Goal: Transaction & Acquisition: Purchase product/service

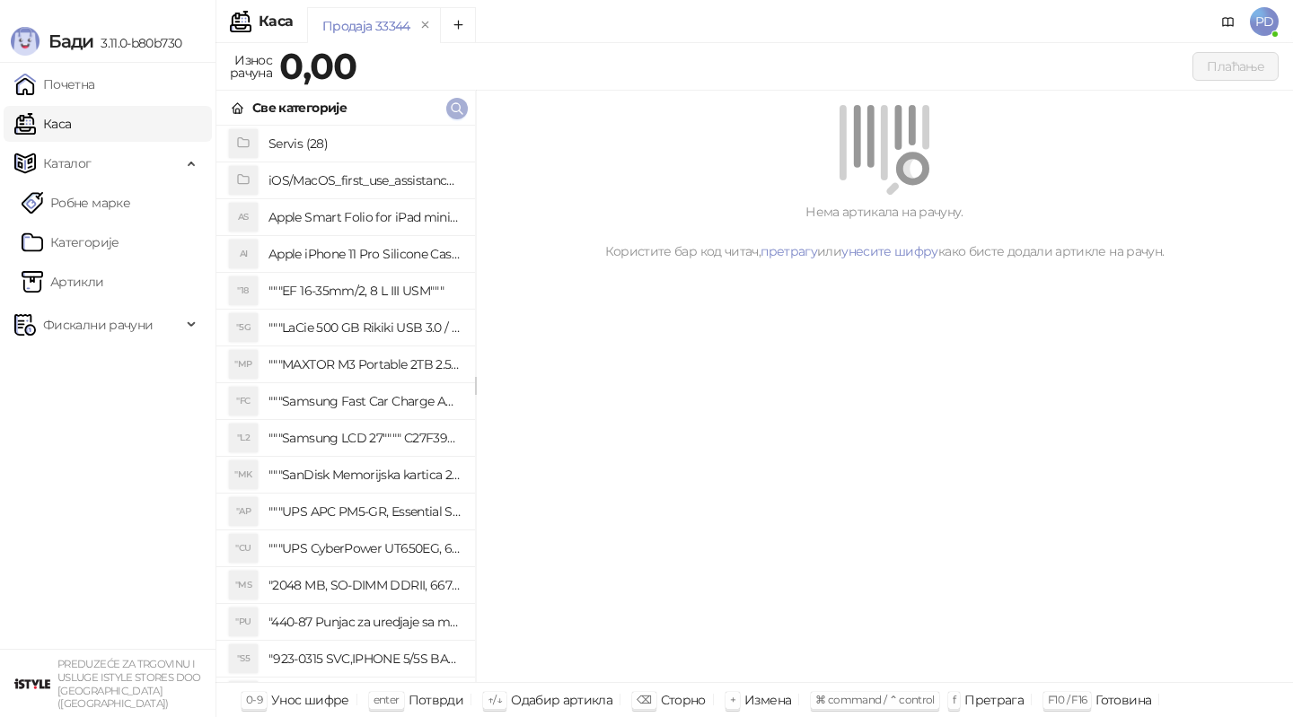
click at [455, 114] on icon "button" at bounding box center [457, 108] width 14 height 14
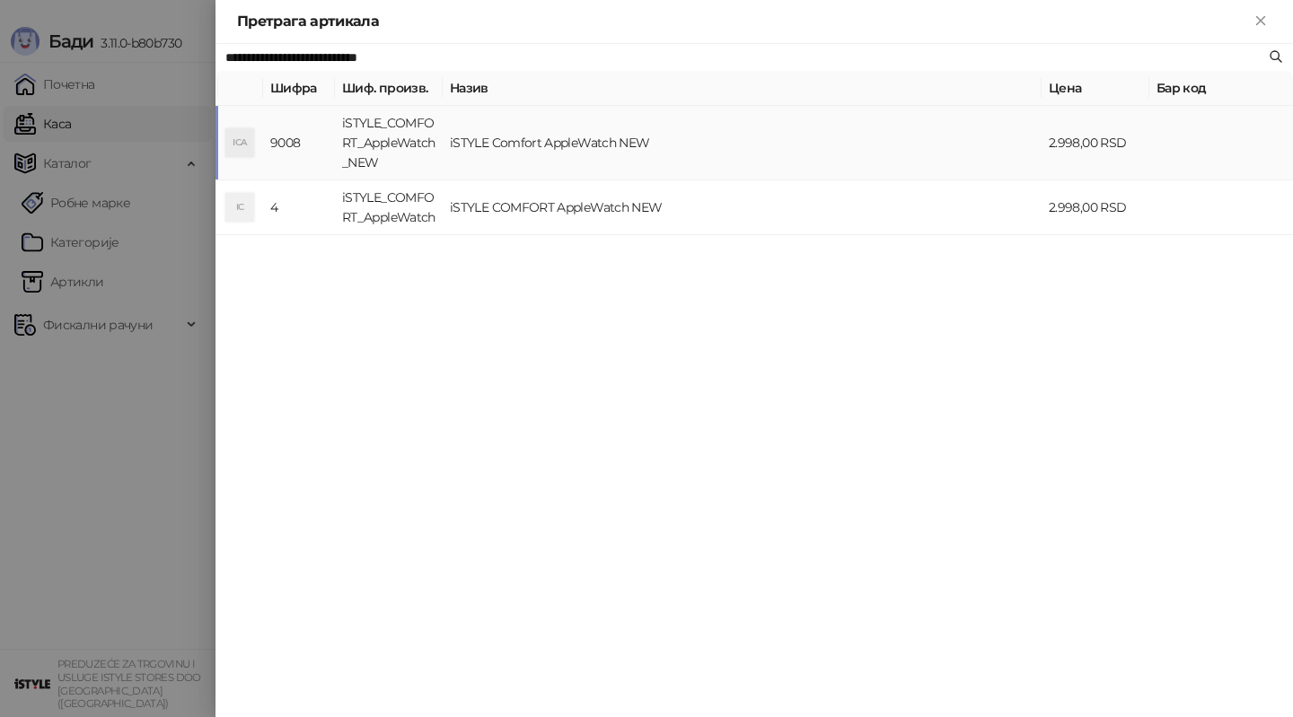
click at [400, 123] on td "iSTYLE_COMFORT_AppleWatch_NEW" at bounding box center [389, 143] width 108 height 75
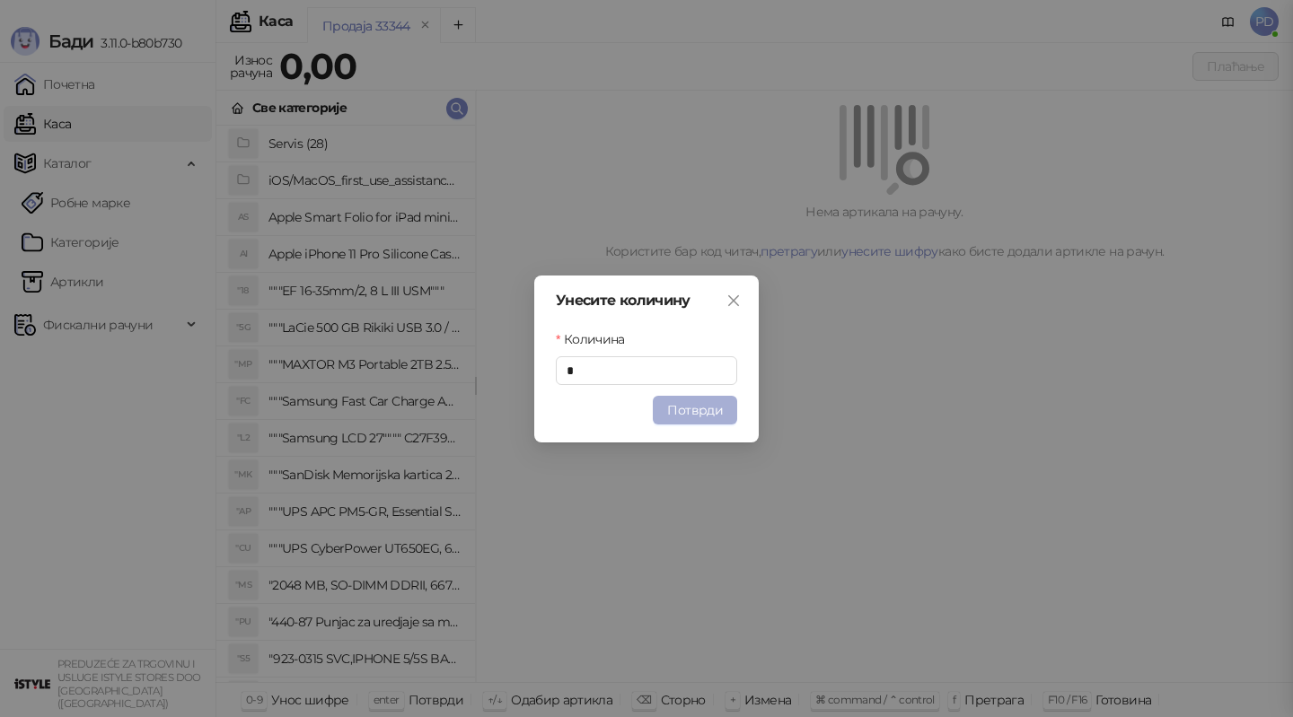
click at [682, 413] on button "Потврди" at bounding box center [695, 410] width 84 height 29
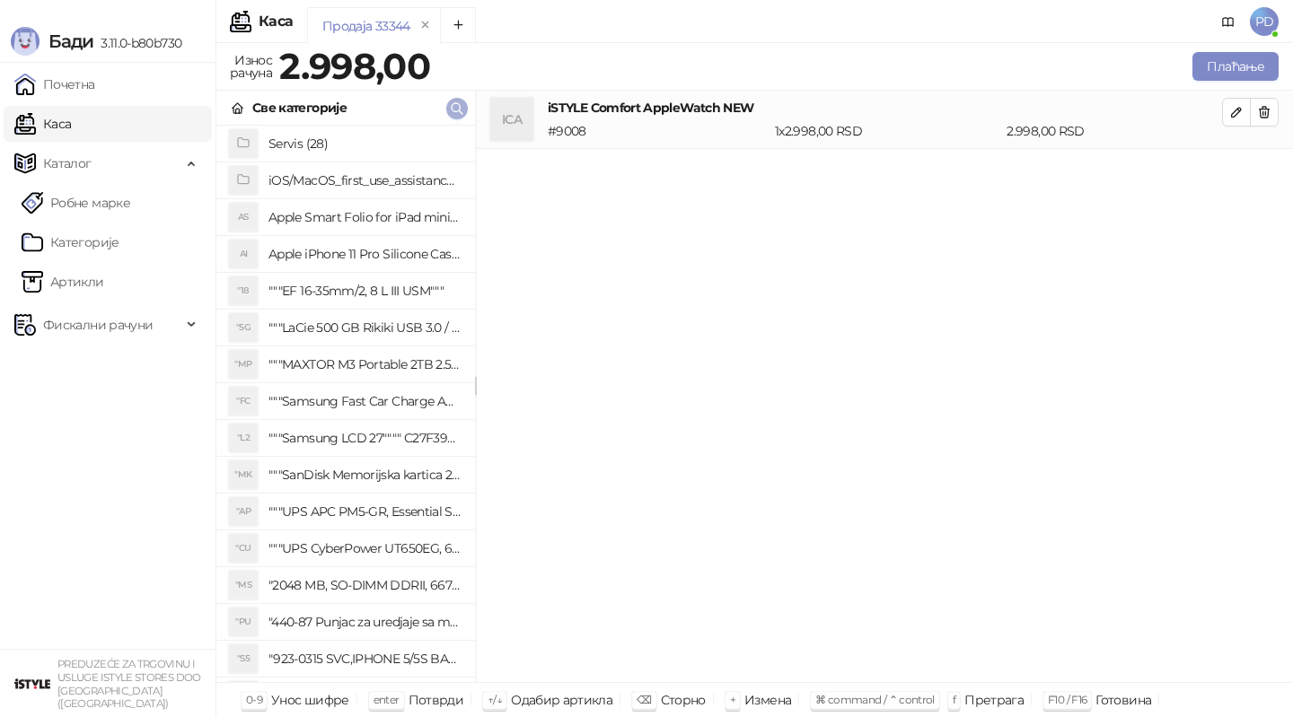
click at [453, 107] on icon "button" at bounding box center [457, 108] width 14 height 14
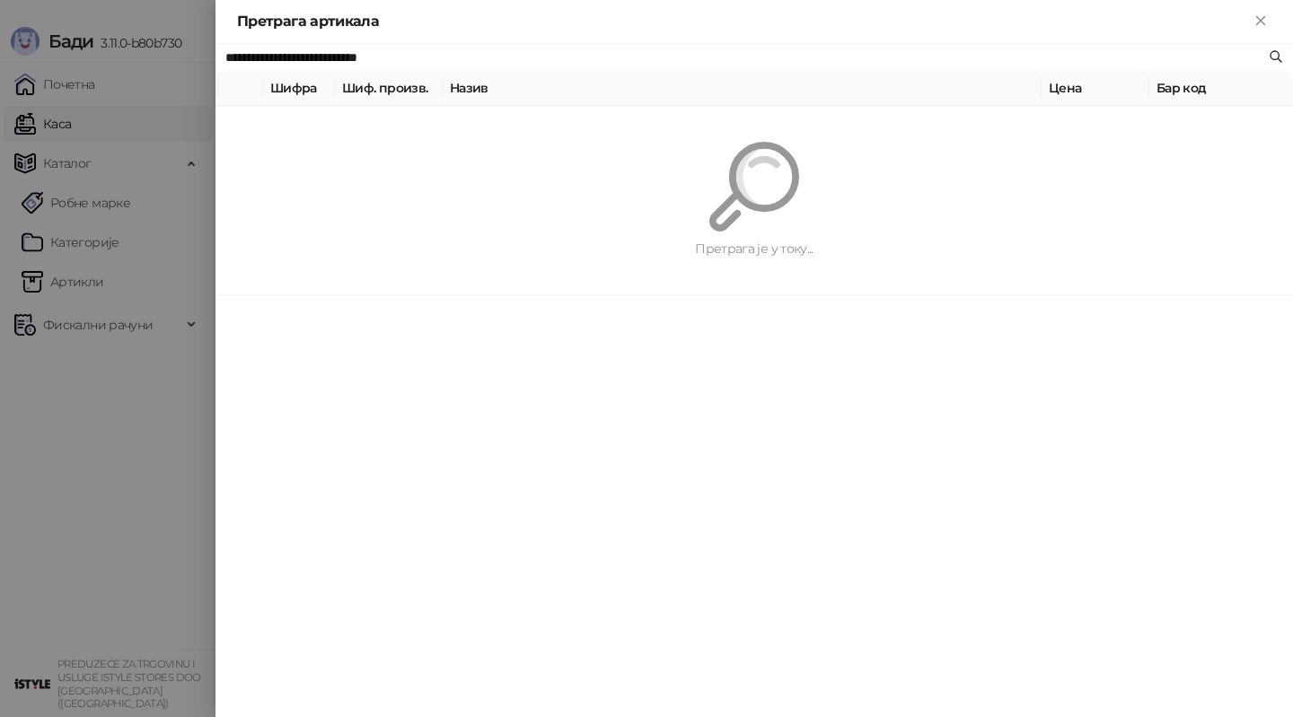
paste input "text"
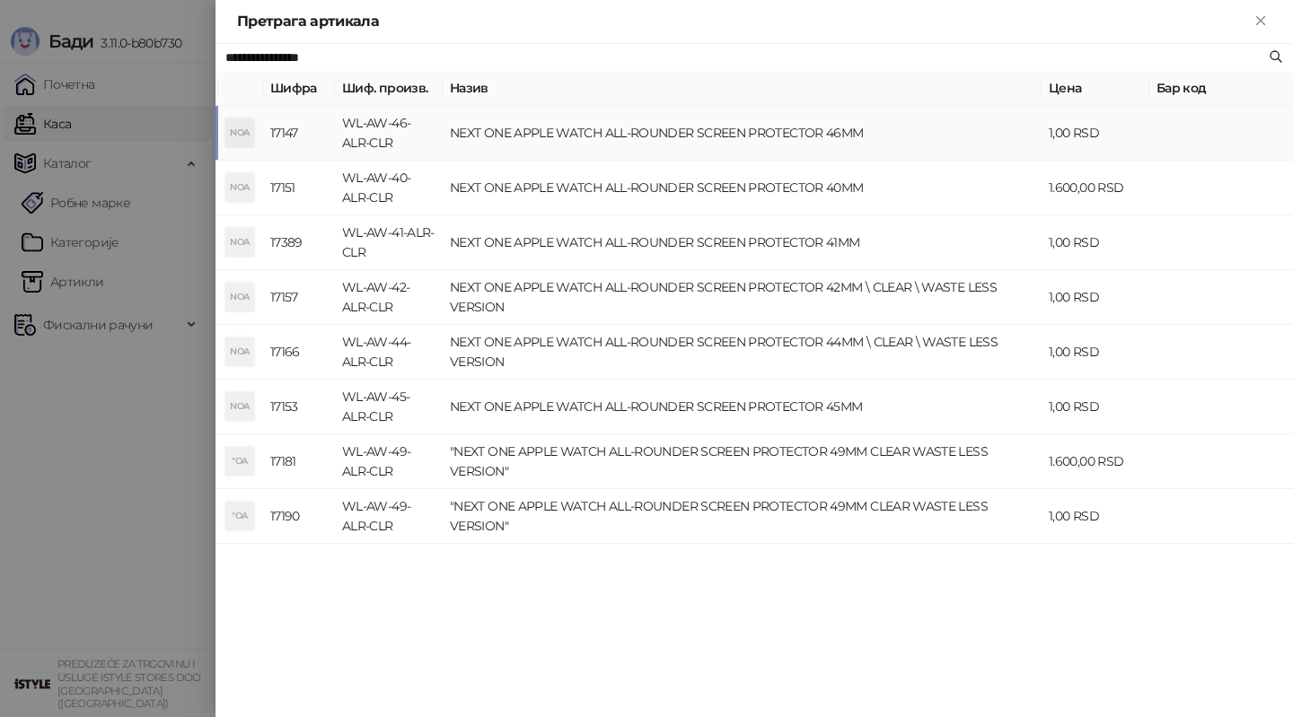
type input "**********"
click at [377, 120] on td "WL-AW-46-ALR-CLR" at bounding box center [389, 133] width 108 height 55
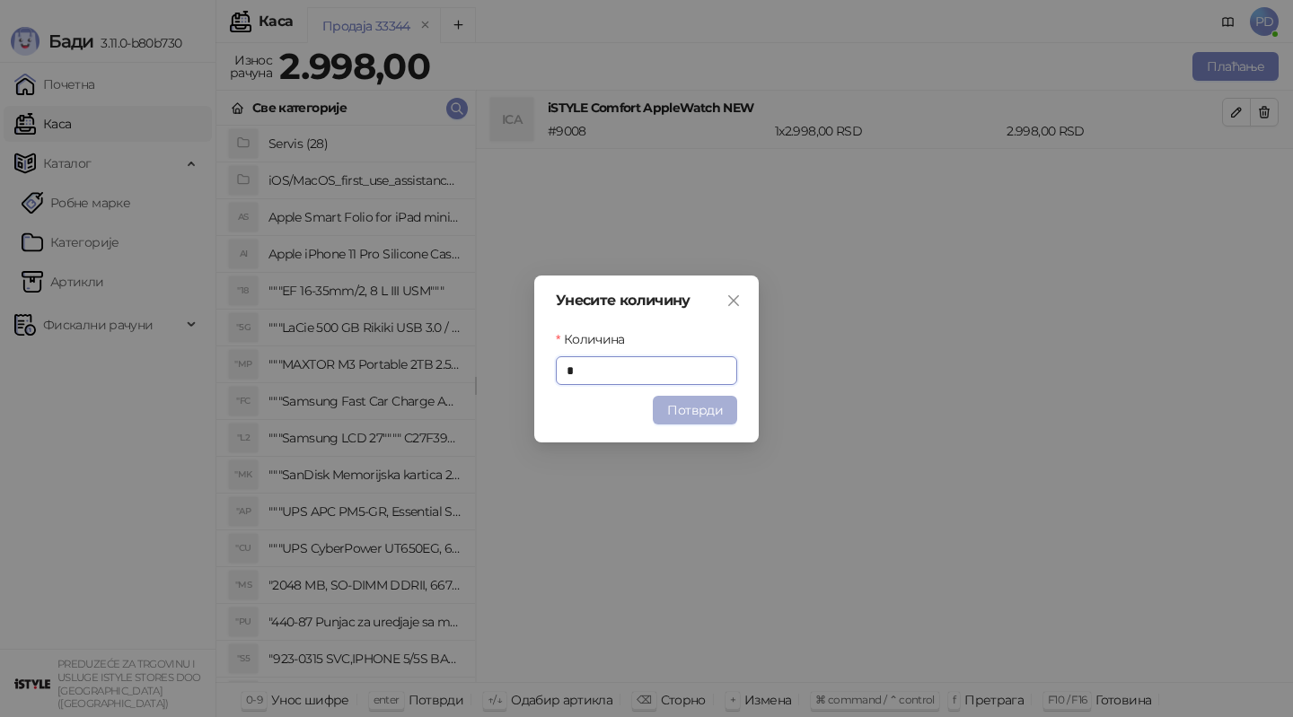
click at [705, 396] on button "Потврди" at bounding box center [695, 410] width 84 height 29
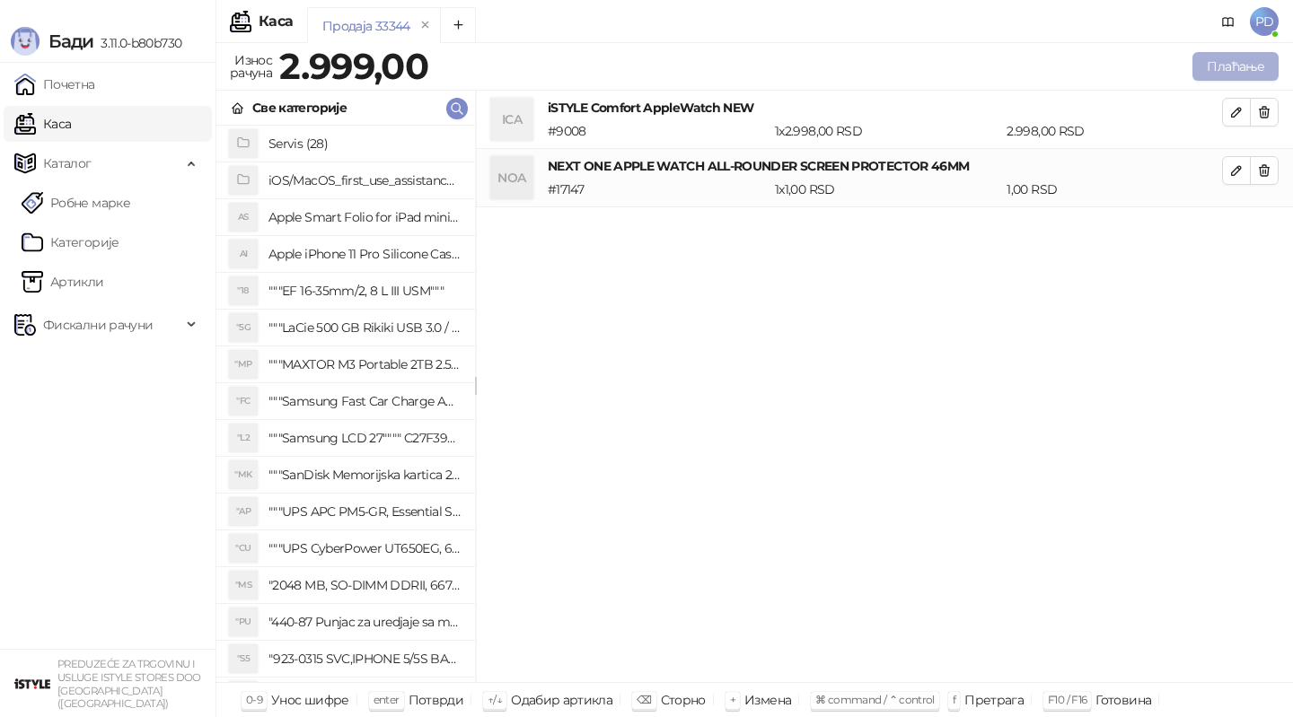
click at [1210, 68] on button "Плаћање" at bounding box center [1235, 66] width 86 height 29
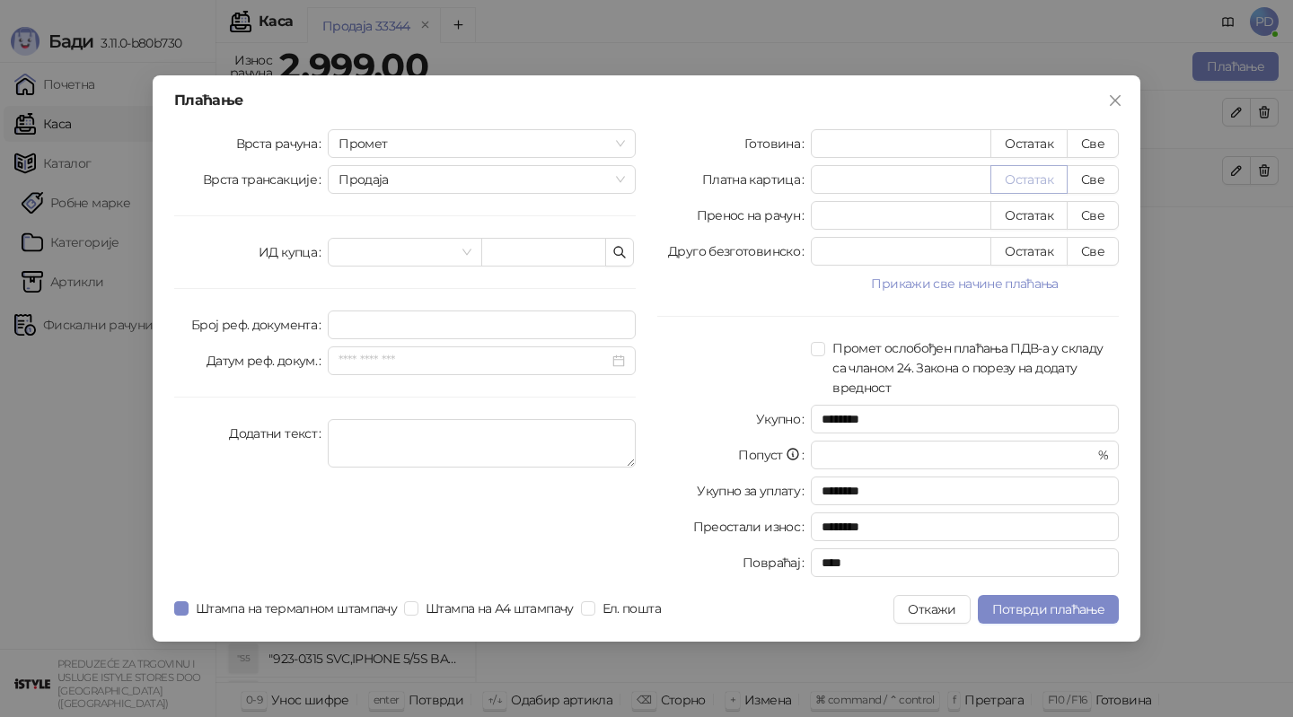
click at [1030, 174] on button "Остатак" at bounding box center [1028, 179] width 77 height 29
type input "****"
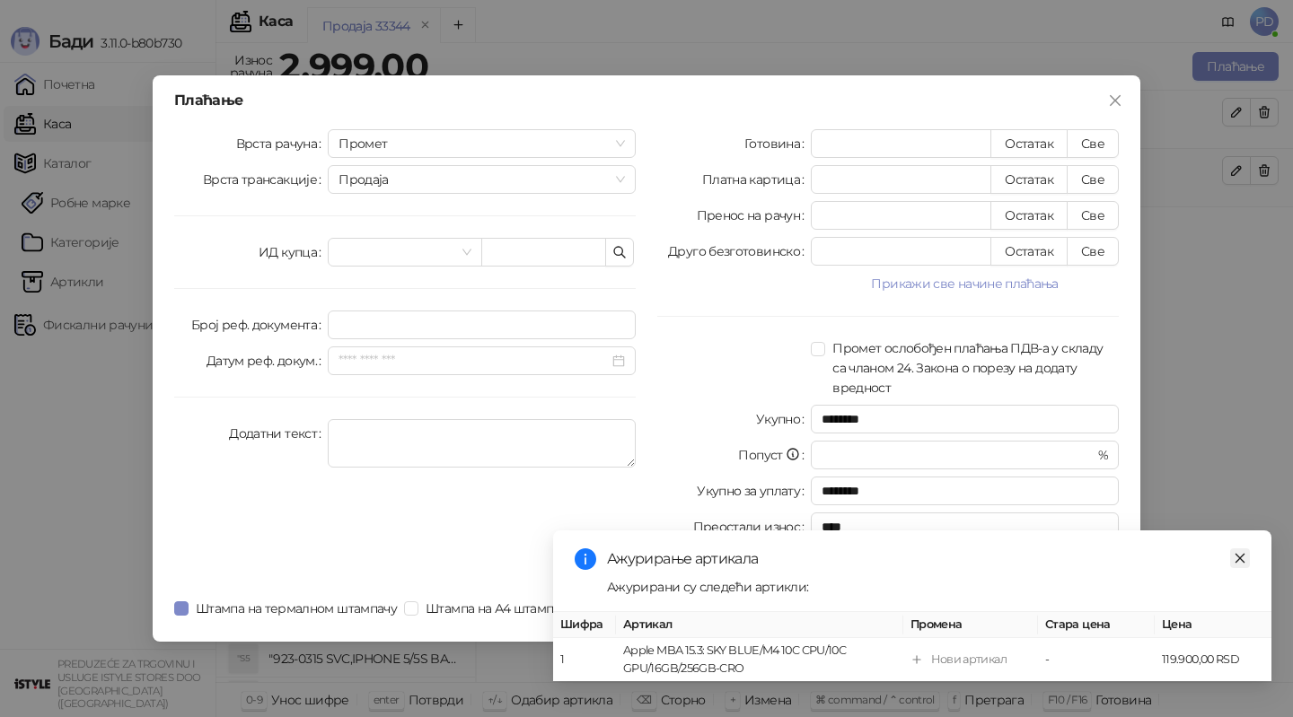
click at [1246, 564] on link "Close" at bounding box center [1240, 559] width 20 height 20
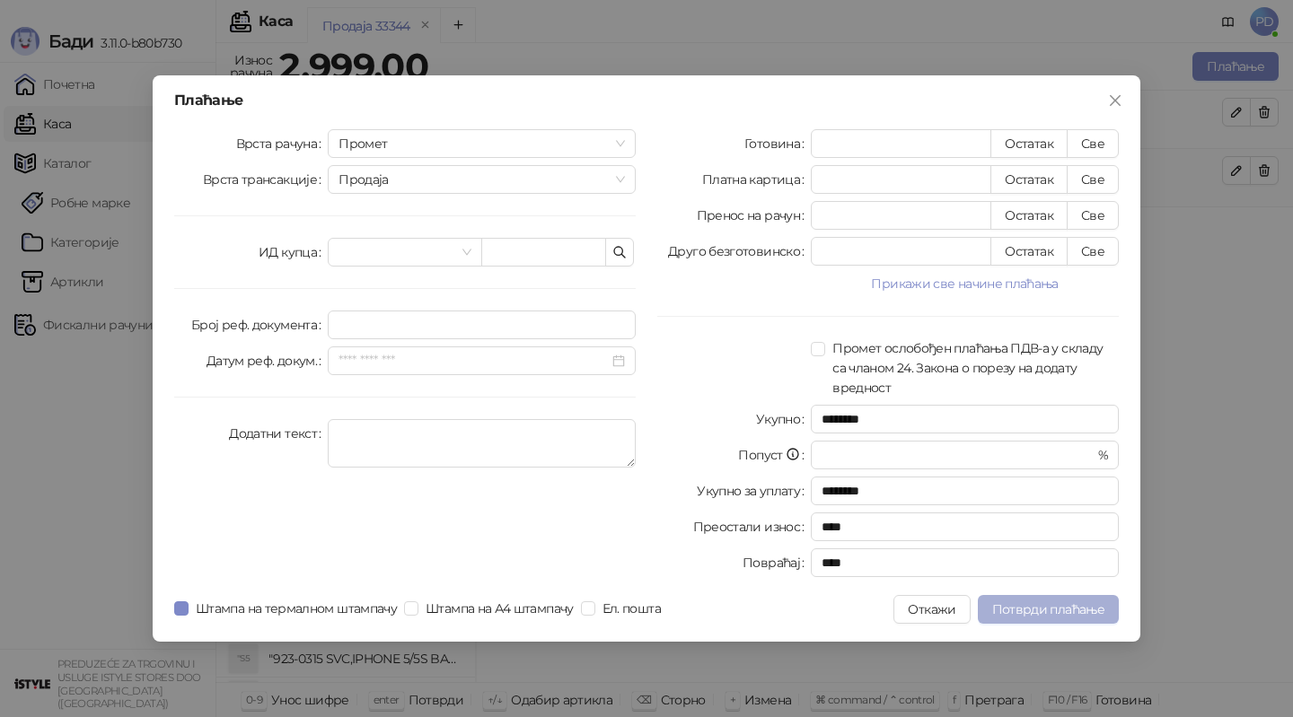
click at [1074, 600] on button "Потврди плаћање" at bounding box center [1048, 609] width 141 height 29
